Goal: Complete application form: Complete application form

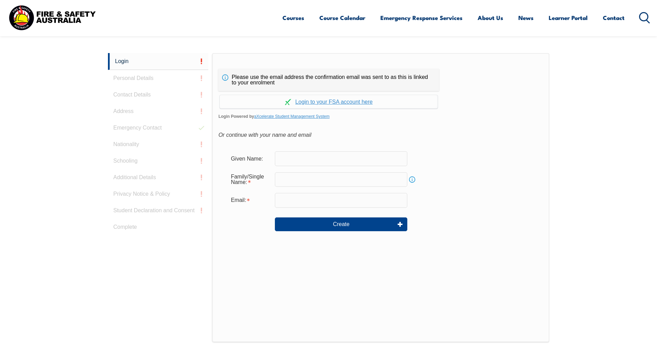
scroll to position [184, 0]
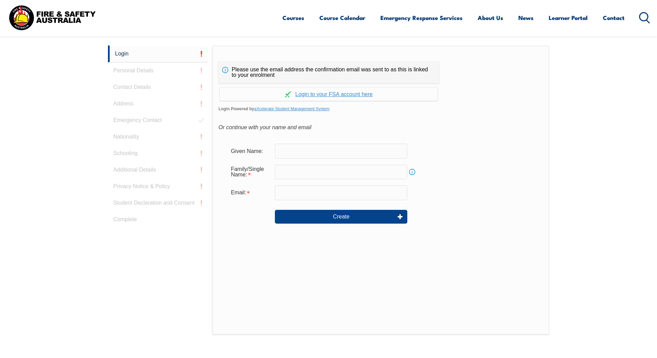
click at [282, 152] on input "text" at bounding box center [341, 151] width 132 height 14
type input "Sangeeth"
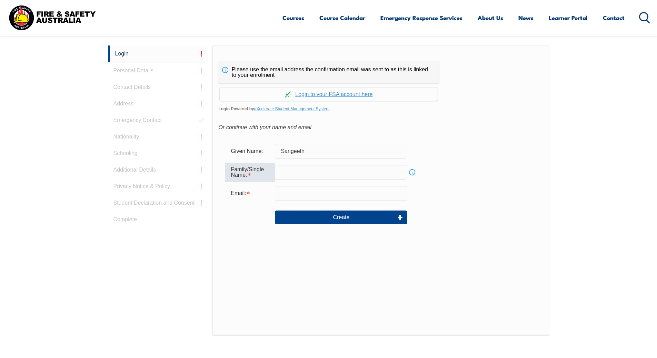
drag, startPoint x: 306, startPoint y: 167, endPoint x: 315, endPoint y: 172, distance: 10.2
click at [315, 172] on input "text" at bounding box center [341, 172] width 132 height 14
type input "Sabil"
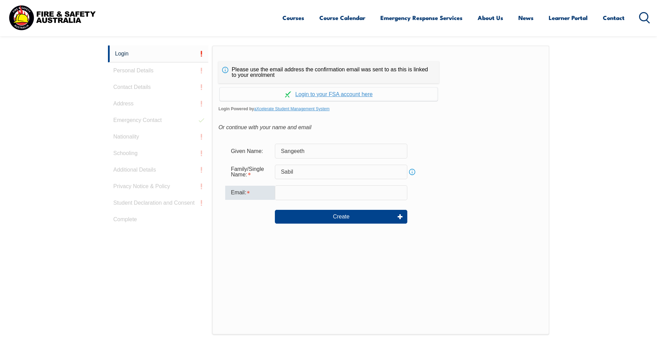
click at [308, 194] on input "email" at bounding box center [341, 192] width 132 height 14
type input "[EMAIL_ADDRESS][PERSON_NAME][DOMAIN_NAME]"
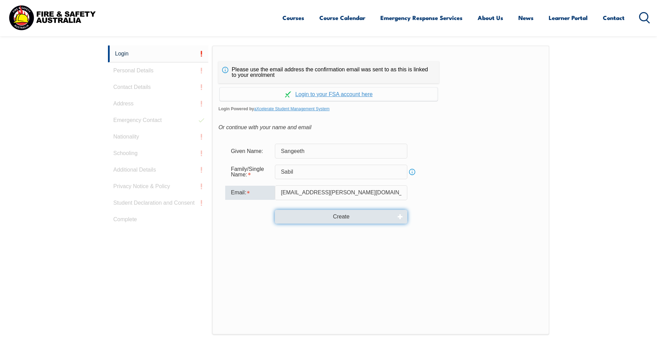
click at [317, 213] on button "Create" at bounding box center [341, 217] width 132 height 14
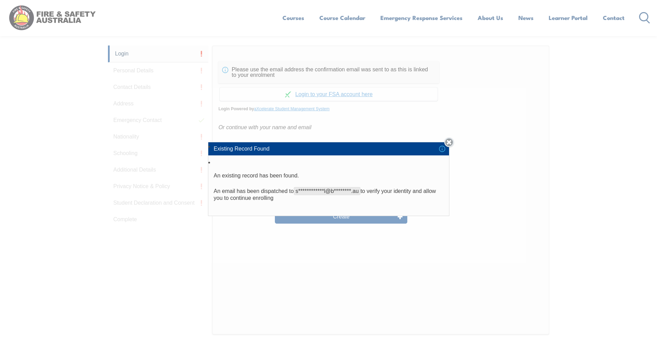
click at [454, 144] on link "Close" at bounding box center [449, 143] width 10 height 10
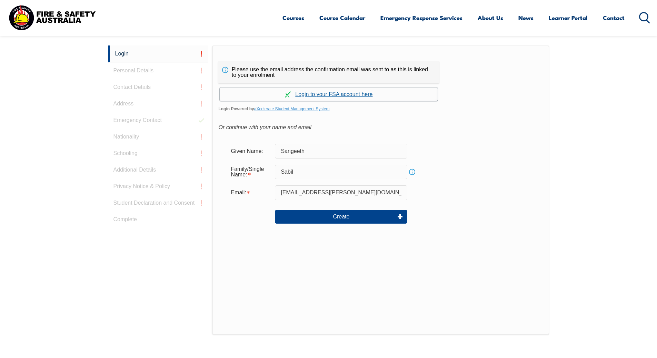
click at [334, 94] on link "Continue with aXcelerate" at bounding box center [329, 94] width 218 height 13
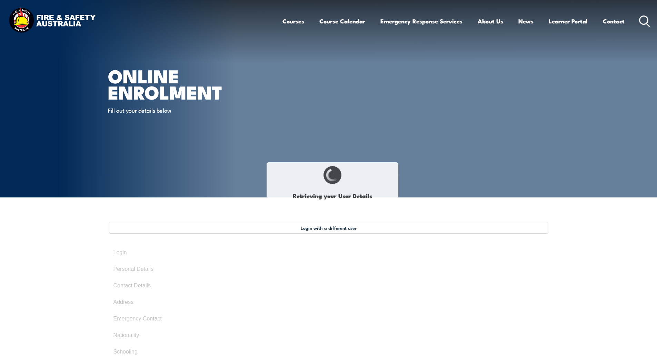
select select "Mr"
type input "Sangeeth"
type input "Sabil"
type input "March 29, 1995"
type input "ATQMMCQSCF"
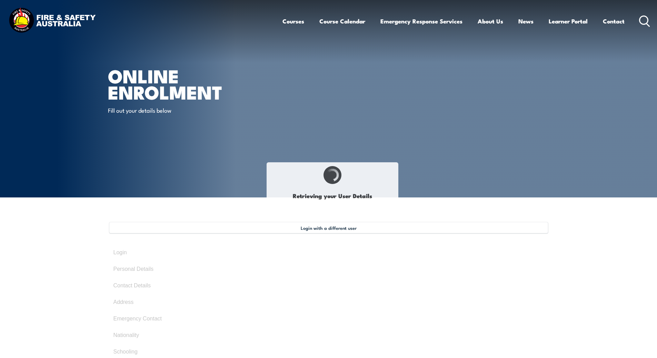
select select "M"
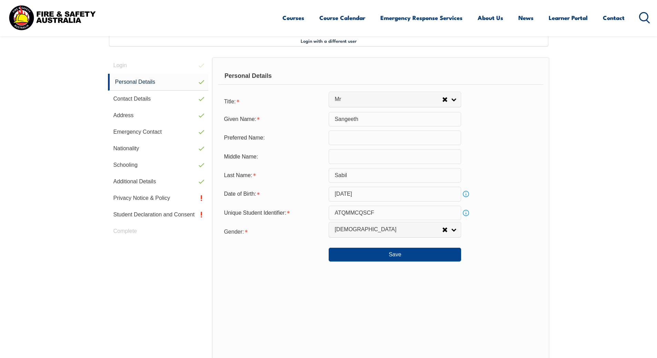
scroll to position [188, 0]
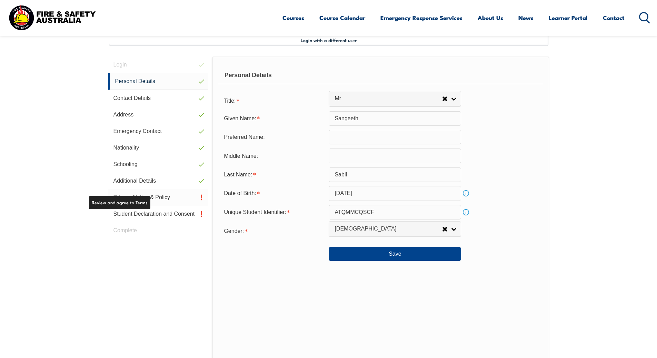
click at [149, 198] on link "Privacy Notice & Policy" at bounding box center [158, 197] width 101 height 17
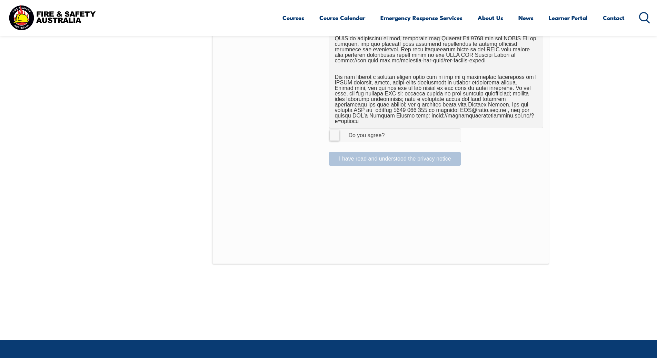
scroll to position [498, 0]
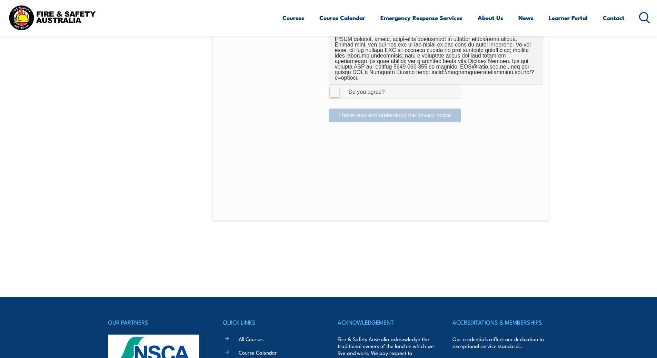
click at [334, 86] on label "I Agree Do you agree?" at bounding box center [394, 92] width 132 height 14
click at [390, 86] on input "I Agree Do you agree?" at bounding box center [396, 91] width 12 height 13
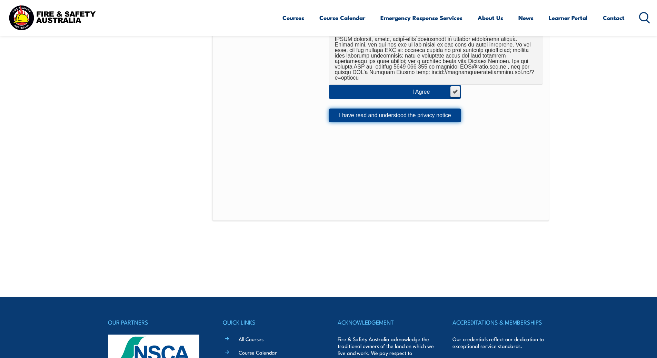
click at [349, 109] on button "I have read and understood the privacy notice" at bounding box center [394, 116] width 132 height 14
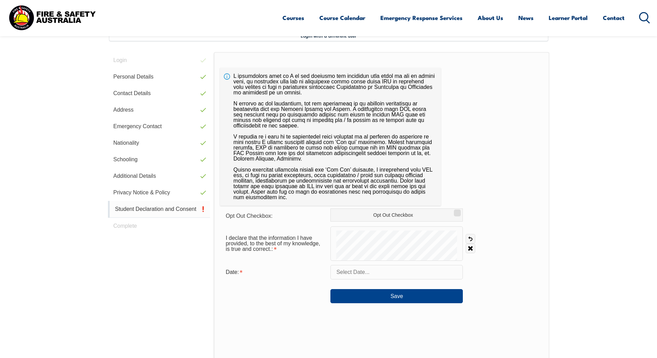
scroll to position [188, 0]
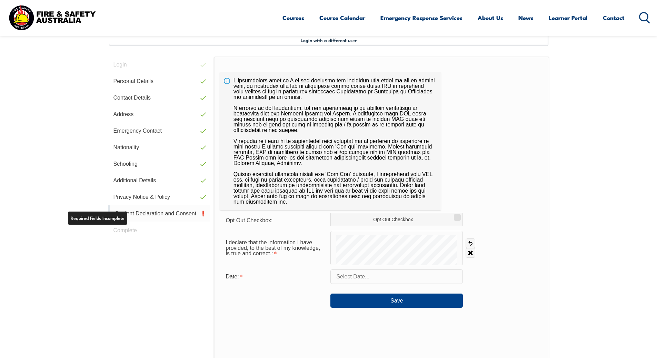
click at [129, 215] on link "Student Declaration and Consent" at bounding box center [159, 213] width 102 height 17
click at [435, 212] on div "Opt Out Checkbox: Opt Out Checkbox I declare that the information I have provid…" at bounding box center [381, 232] width 335 height 350
click at [452, 215] on label "Opt Out Checkbox" at bounding box center [396, 219] width 132 height 13
click at [454, 215] on input "Opt Out Checkbox" at bounding box center [456, 215] width 4 height 1
checkbox input "true"
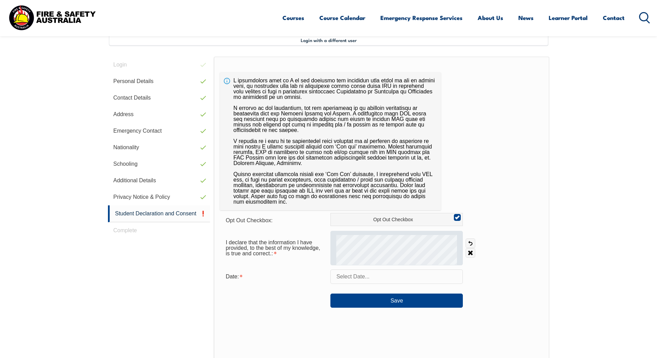
click at [401, 243] on div at bounding box center [396, 248] width 132 height 34
click at [426, 241] on div at bounding box center [396, 248] width 132 height 34
click at [406, 246] on div at bounding box center [396, 248] width 132 height 34
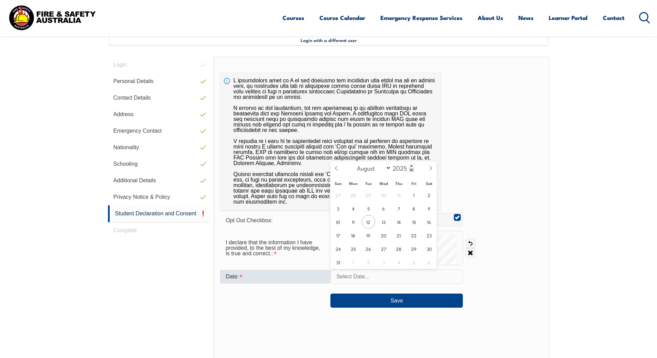
click at [369, 280] on input "text" at bounding box center [396, 277] width 132 height 14
click at [368, 224] on span "12" at bounding box center [368, 221] width 13 height 13
type input "August 12, 2025"
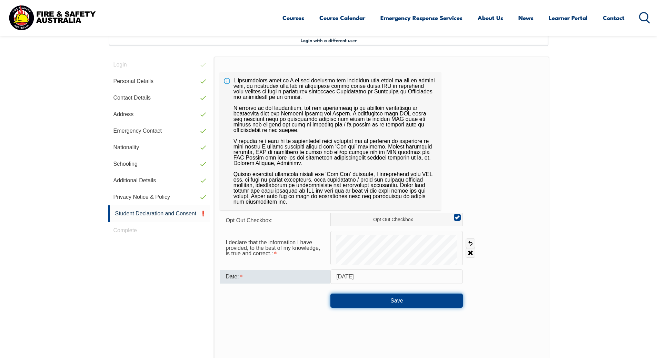
click at [388, 300] on button "Save" at bounding box center [396, 301] width 132 height 14
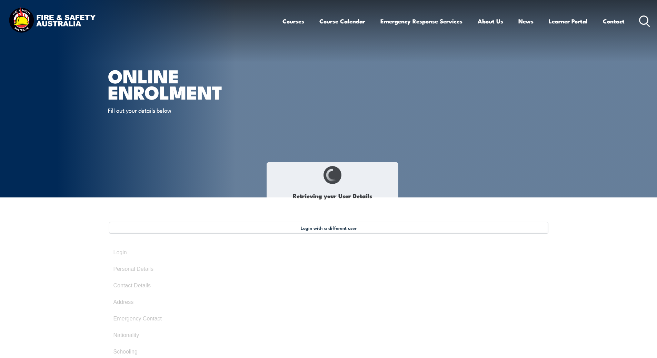
select select "Mr"
type input "Sangeeth"
type input "Sabil"
type input "March 29, 1995"
type input "ATQMMCQSCF"
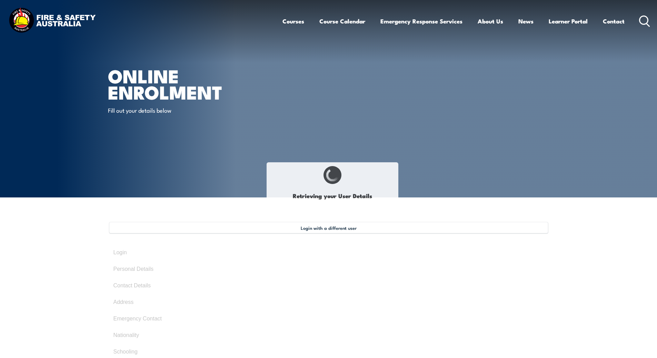
select select "M"
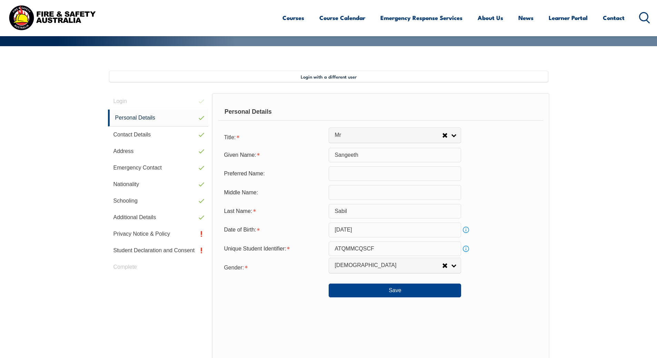
scroll to position [188, 0]
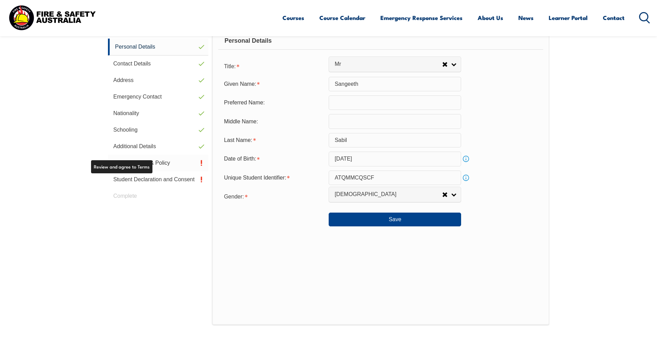
click at [149, 164] on link "Privacy Notice & Policy" at bounding box center [158, 163] width 101 height 17
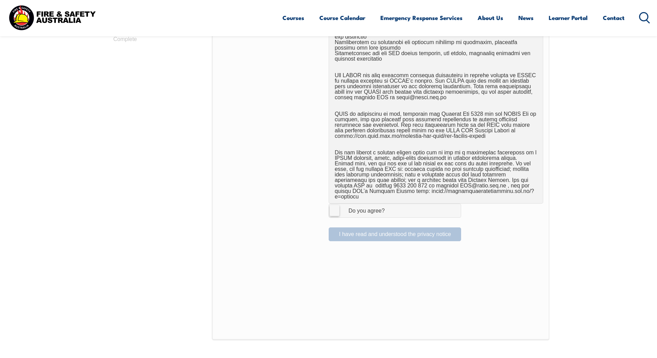
scroll to position [395, 0]
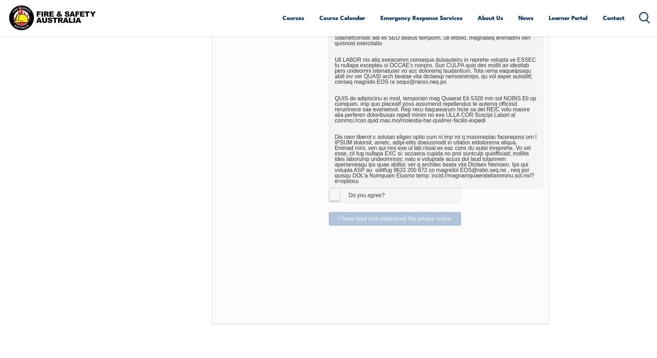
click at [326, 191] on div at bounding box center [273, 195] width 110 height 8
click at [331, 191] on label "I Agree Do you agree?" at bounding box center [394, 195] width 132 height 14
click at [390, 191] on input "I Agree Do you agree?" at bounding box center [396, 195] width 12 height 13
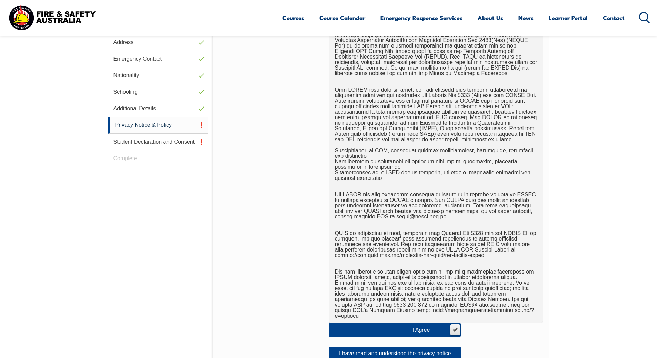
scroll to position [360, 0]
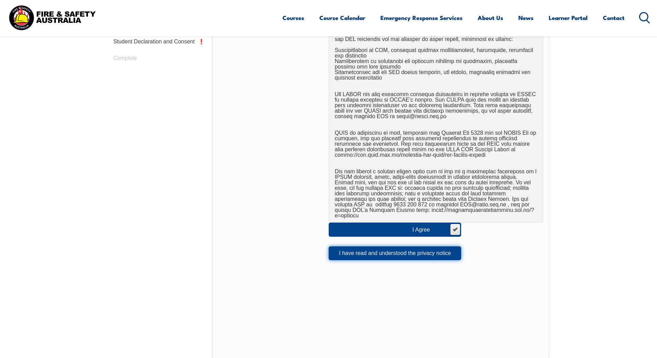
click at [393, 246] on button "I have read and understood the privacy notice" at bounding box center [394, 253] width 132 height 14
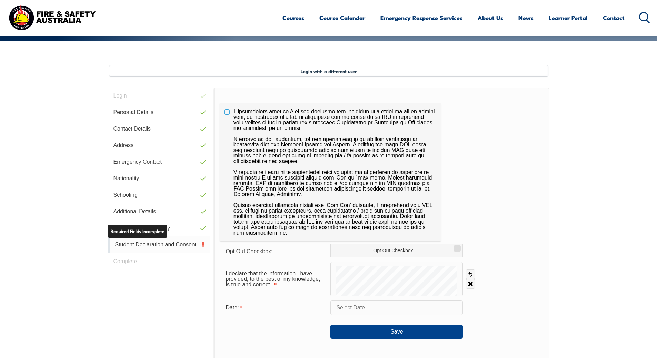
scroll to position [188, 0]
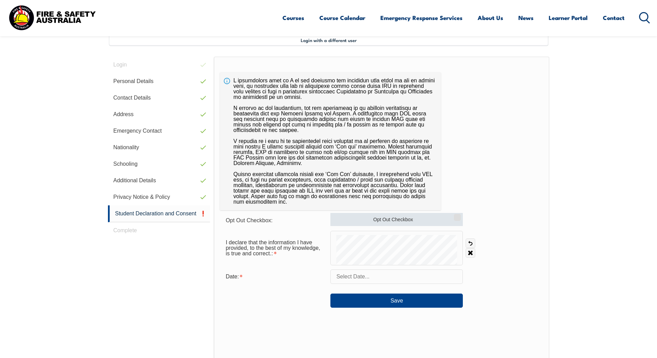
click at [392, 217] on label "Opt Out Checkbox" at bounding box center [396, 219] width 132 height 13
click at [454, 215] on input "Opt Out Checkbox" at bounding box center [456, 215] width 4 height 1
click at [403, 218] on label "Opt Out Checkbox" at bounding box center [396, 219] width 132 height 13
click at [454, 215] on input "Opt Out Checkbox" at bounding box center [456, 215] width 4 height 1
checkbox input "false"
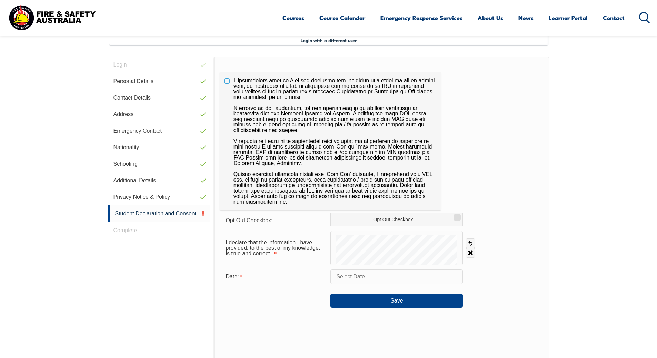
click at [351, 277] on input "text" at bounding box center [396, 277] width 132 height 14
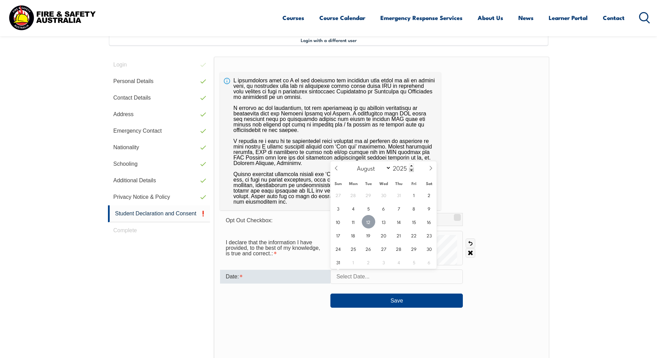
click at [366, 223] on span "12" at bounding box center [368, 221] width 13 height 13
type input "August 12, 2025"
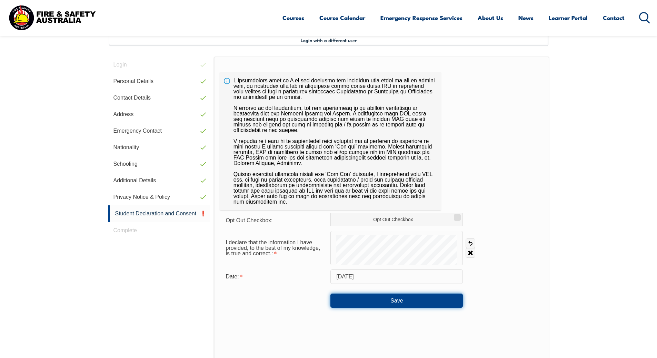
click at [385, 297] on button "Save" at bounding box center [396, 301] width 132 height 14
